Goal: Find specific page/section: Find specific page/section

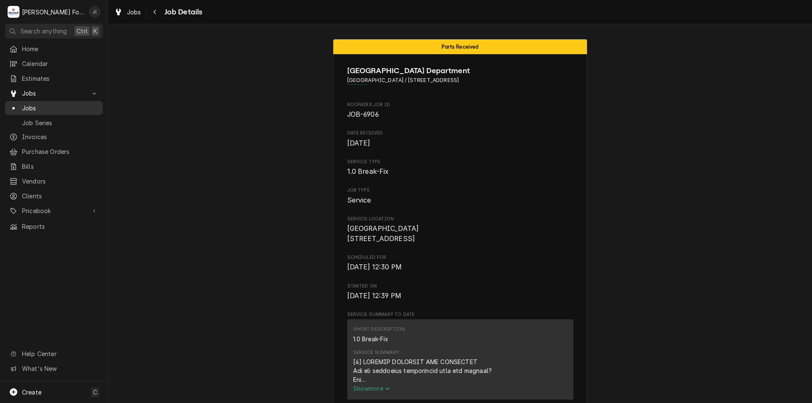
click at [41, 104] on span "Jobs" at bounding box center [60, 108] width 77 height 9
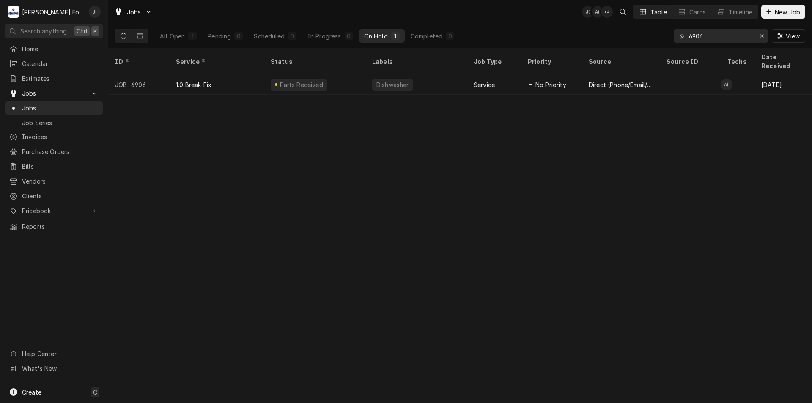
drag, startPoint x: 725, startPoint y: 38, endPoint x: 686, endPoint y: 39, distance: 38.1
click at [686, 39] on div "6906" at bounding box center [720, 36] width 95 height 14
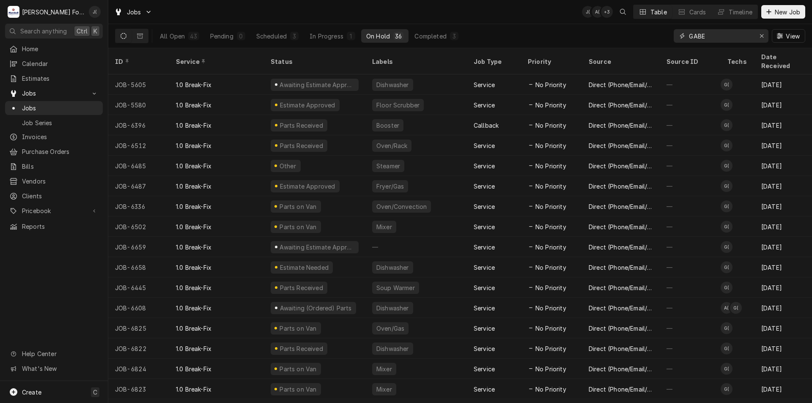
type input "GABE"
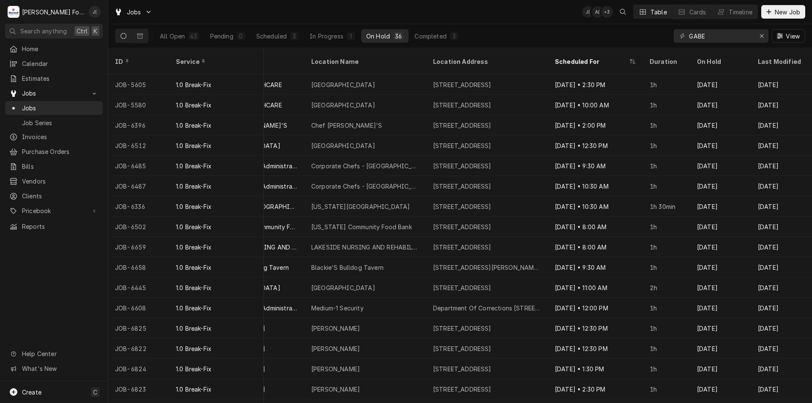
scroll to position [0, 612]
click at [752, 56] on div "Last Modified" at bounding box center [780, 61] width 57 height 23
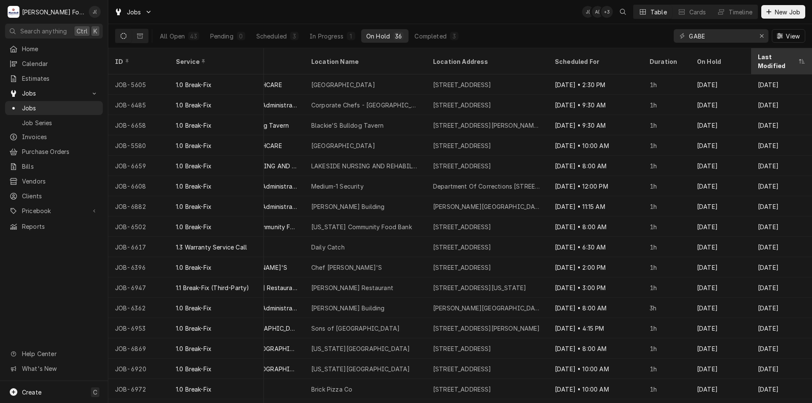
click at [767, 61] on div "Last Modified" at bounding box center [780, 61] width 57 height 23
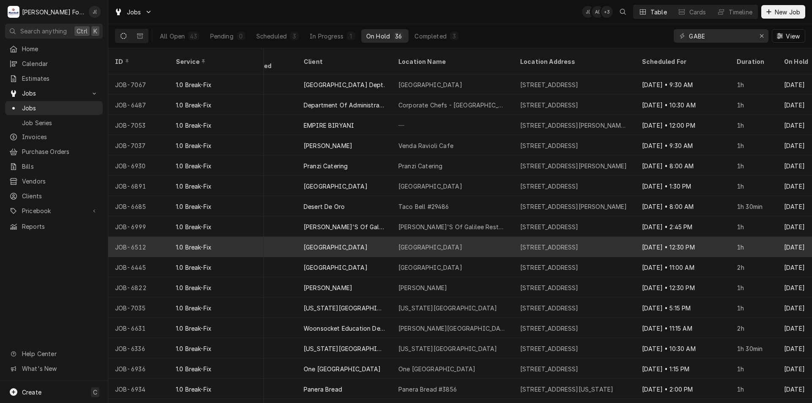
scroll to position [0, 519]
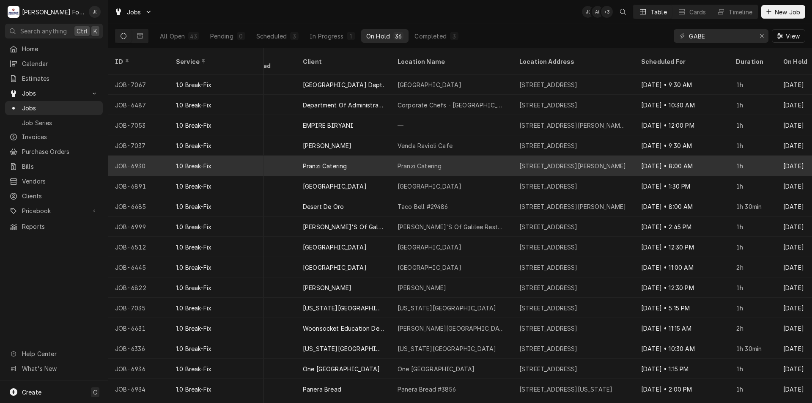
click at [390, 157] on div "Pranzi Catering" at bounding box center [343, 166] width 95 height 20
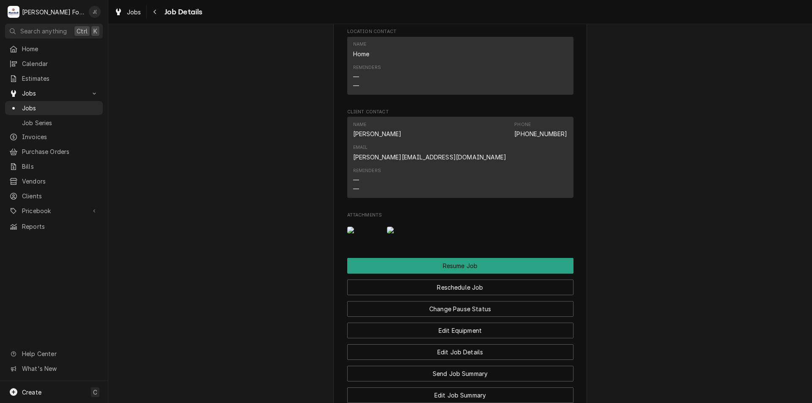
scroll to position [1045, 0]
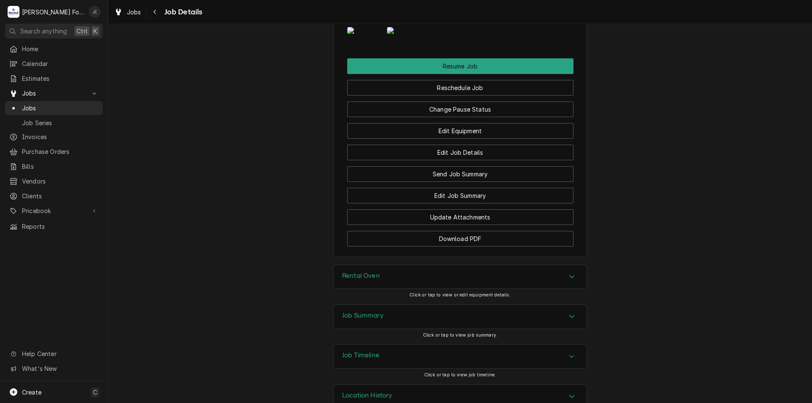
drag, startPoint x: 405, startPoint y: 274, endPoint x: 405, endPoint y: 279, distance: 5.1
click at [405, 275] on div "Rental Oven Click or tap to view or edit equipment details." at bounding box center [460, 285] width 254 height 40
click at [402, 305] on div "Job Summary" at bounding box center [460, 317] width 253 height 24
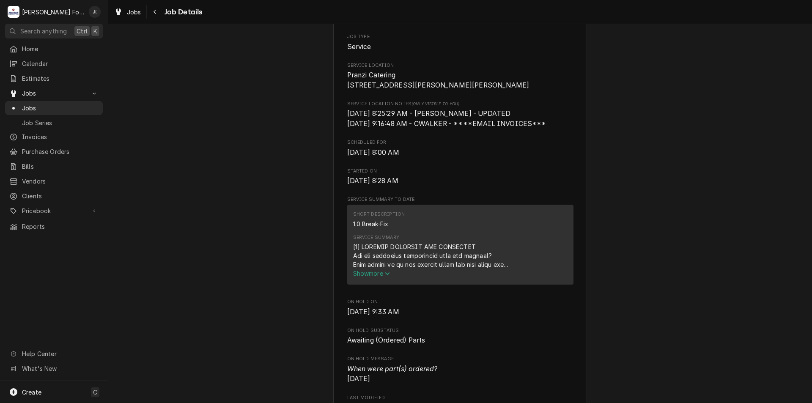
scroll to position [0, 0]
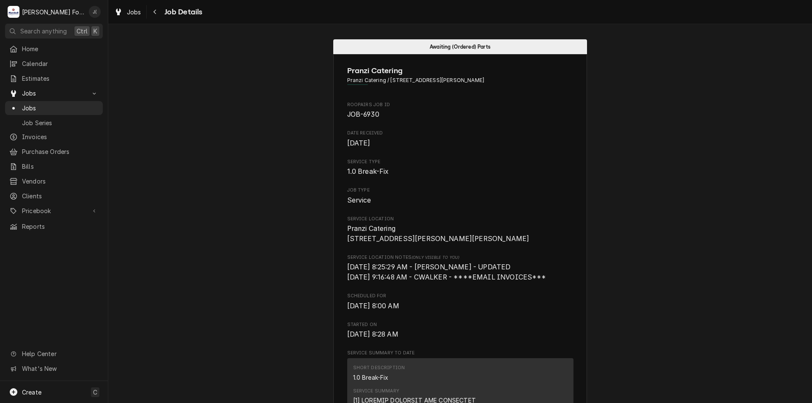
drag, startPoint x: 373, startPoint y: 195, endPoint x: 355, endPoint y: 121, distance: 76.2
click at [63, 104] on span "Jobs" at bounding box center [60, 108] width 77 height 9
